Goal: Find specific page/section: Find specific page/section

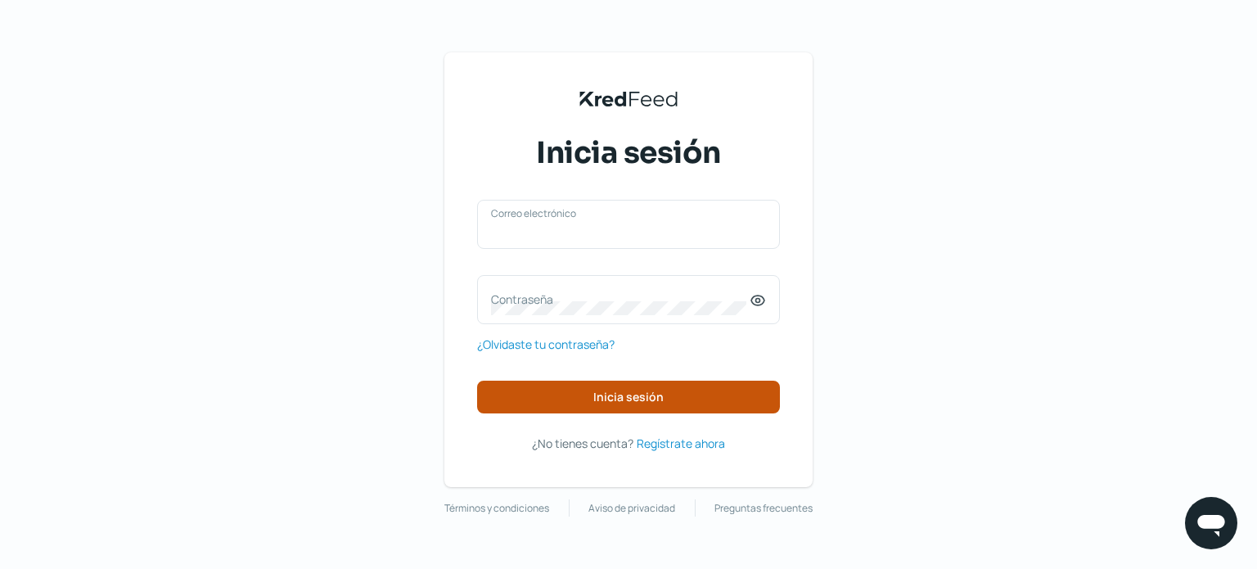
type input "[PERSON_NAME][EMAIL_ADDRESS][DOMAIN_NAME]"
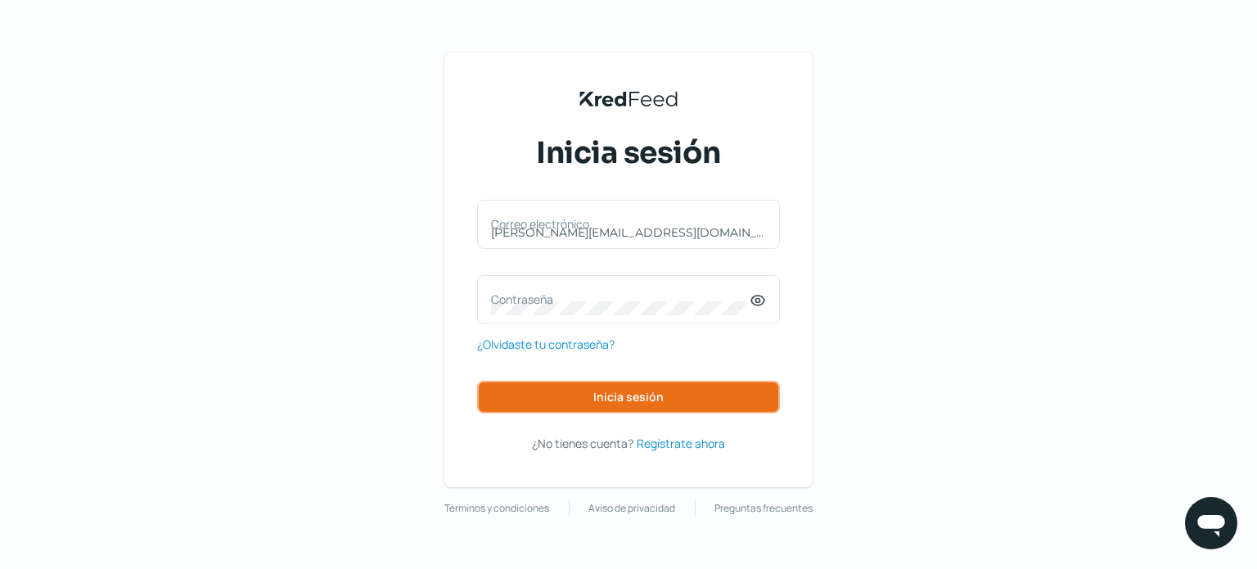
click at [633, 395] on span "Inicia sesión" at bounding box center [628, 396] width 70 height 11
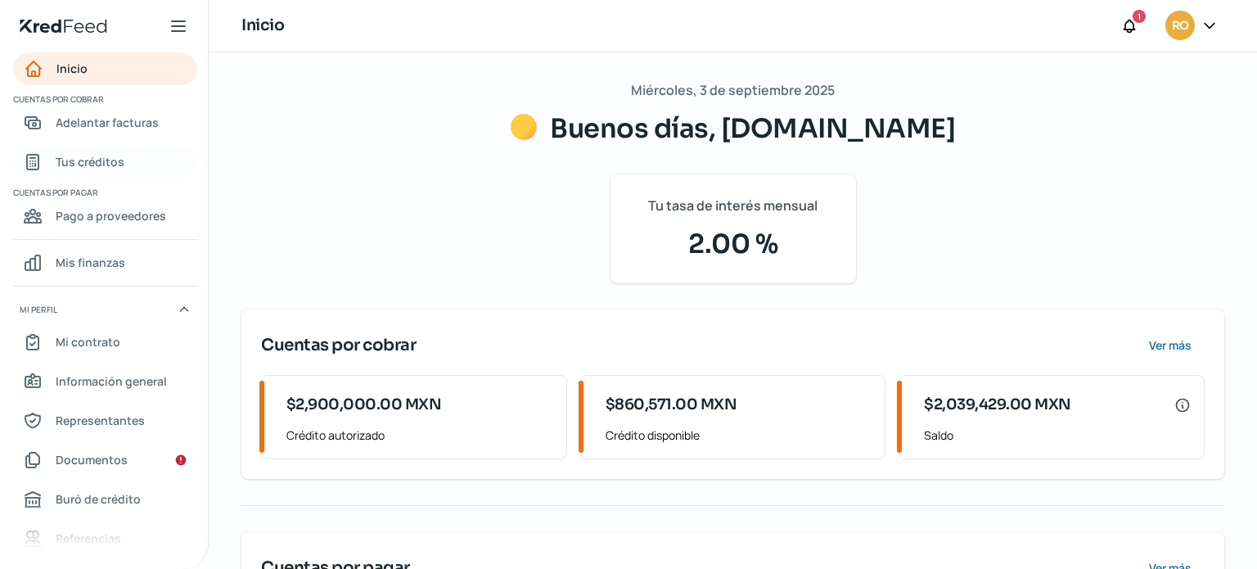
click at [82, 160] on span "Tus créditos" at bounding box center [90, 161] width 69 height 20
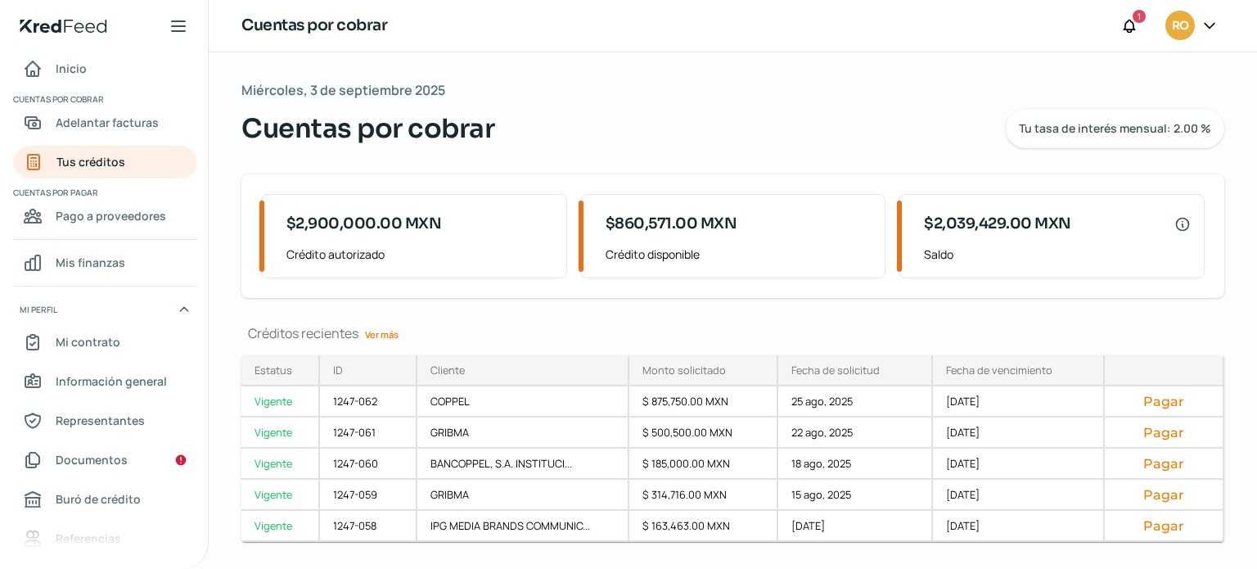
click at [394, 332] on link "Ver más" at bounding box center [381, 334] width 47 height 25
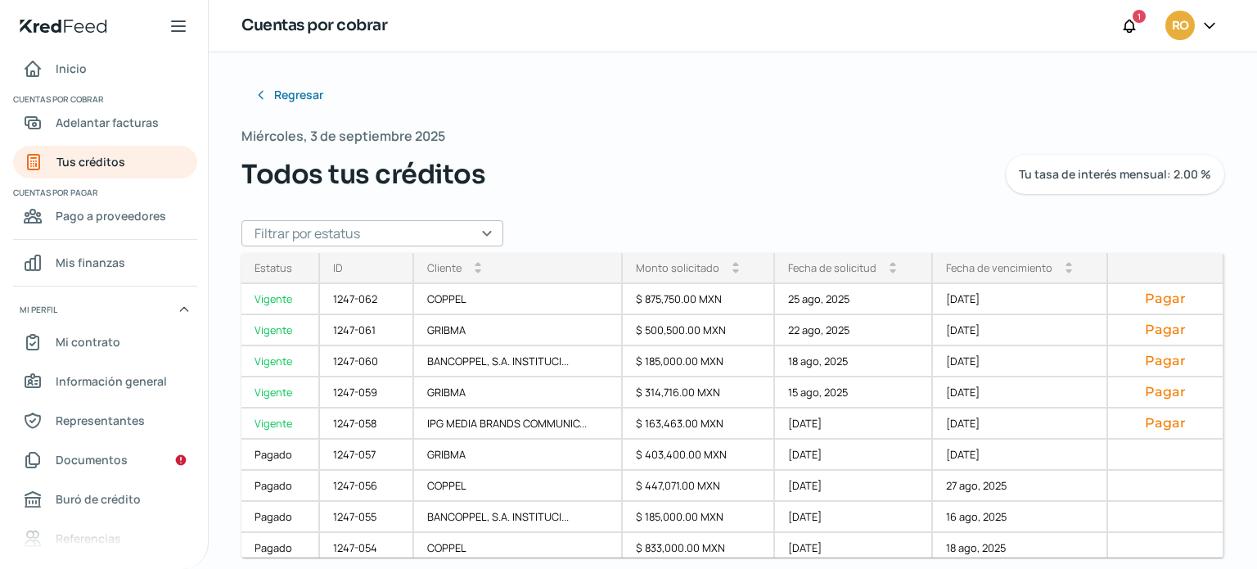
click at [803, 109] on div "Regresar [DATE] Todos tus créditos Tu tasa de interés mensual: 2.00 % Filtrar p…" at bounding box center [732, 261] width 983 height 364
